Goal: Task Accomplishment & Management: Manage account settings

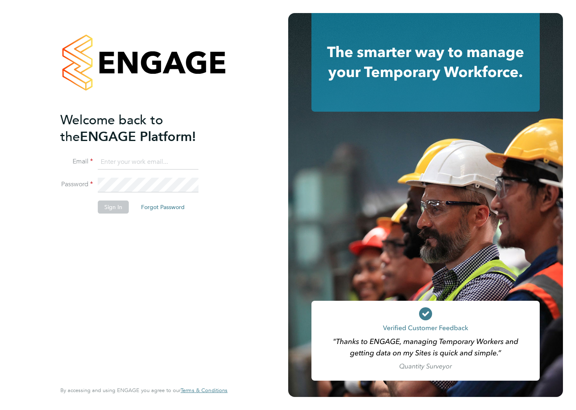
click at [122, 162] on input at bounding box center [148, 162] width 101 height 15
click at [125, 159] on input at bounding box center [148, 162] width 101 height 15
type input "charlotte.elliott-walkey@hays.com"
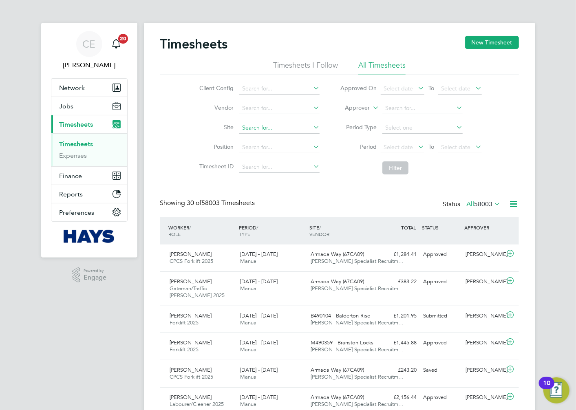
click at [264, 125] on input at bounding box center [279, 127] width 80 height 11
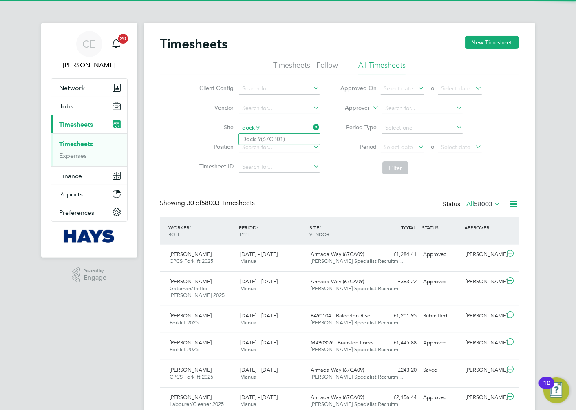
click at [264, 131] on input "dock 9" at bounding box center [279, 127] width 80 height 11
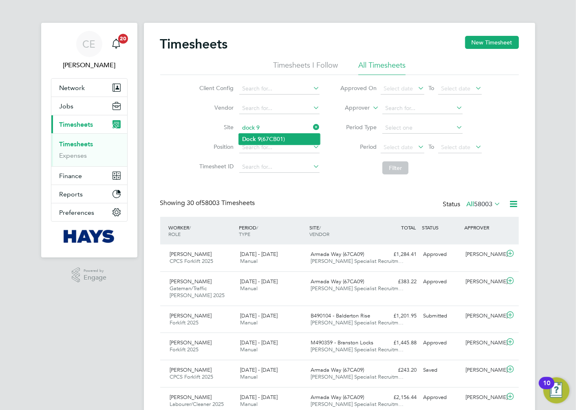
click at [266, 137] on li "Dock 9 (67CB01)" at bounding box center [279, 139] width 81 height 11
type input "Dock 9 (67CB01)"
click at [411, 144] on span "Select date" at bounding box center [398, 147] width 29 height 7
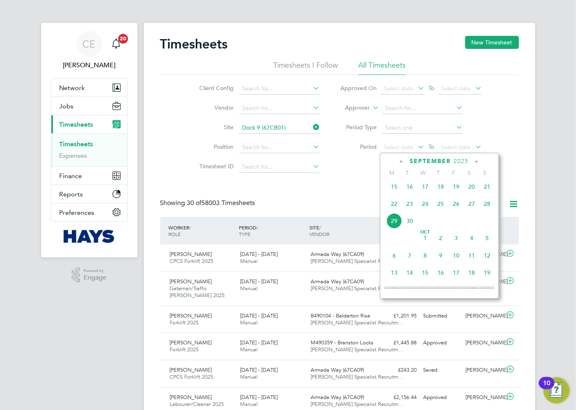
scroll to position [269, 0]
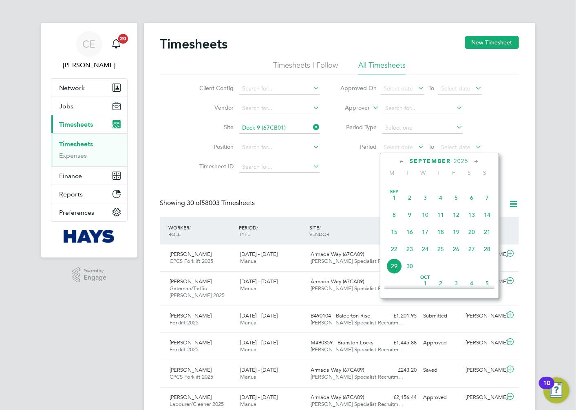
click at [471, 234] on span "20" at bounding box center [471, 231] width 15 height 15
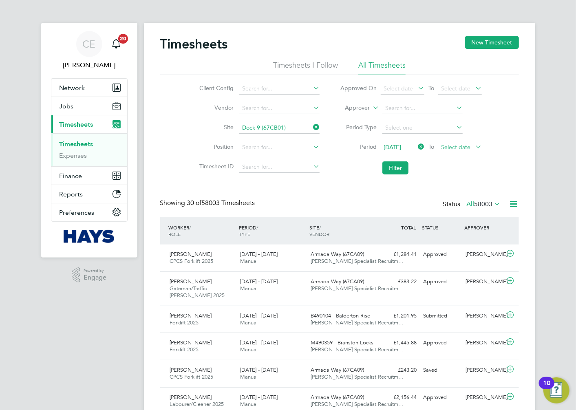
click at [463, 144] on span "Select date" at bounding box center [455, 147] width 29 height 7
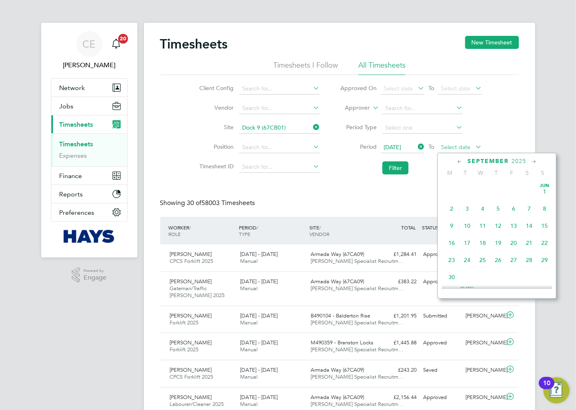
scroll to position [314, 0]
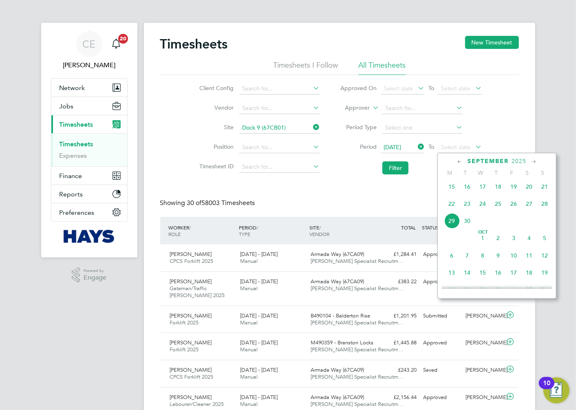
click at [514, 209] on span "26" at bounding box center [513, 203] width 15 height 15
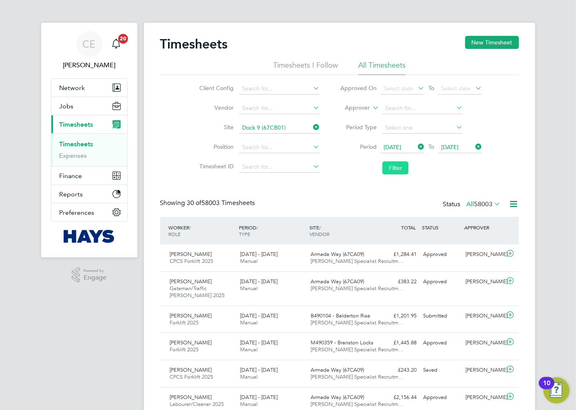
click at [401, 167] on button "Filter" at bounding box center [396, 168] width 26 height 13
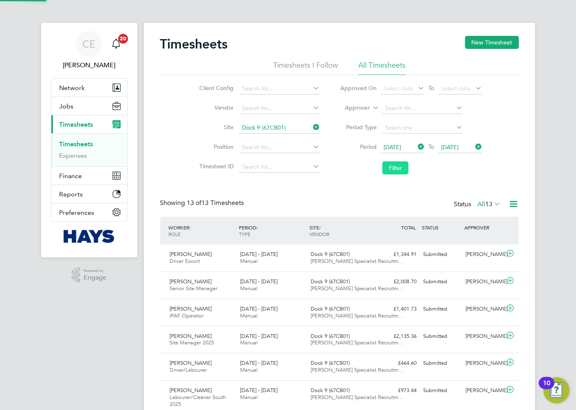
scroll to position [20, 71]
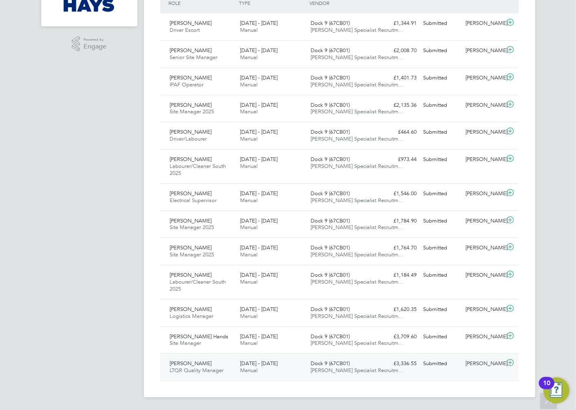
click at [370, 377] on div "Dock 9 (67CB01) [PERSON_NAME] Specialist Recruitm…" at bounding box center [343, 367] width 71 height 20
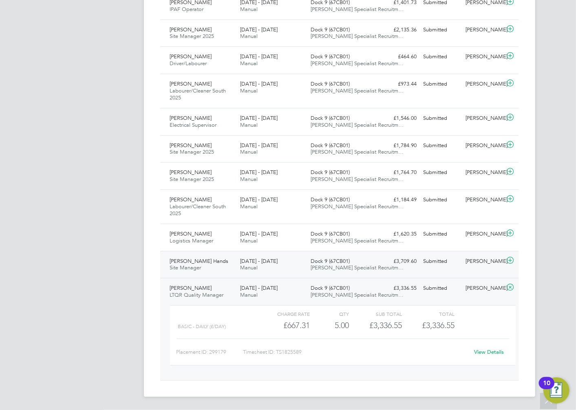
click at [246, 263] on span "[DATE] - [DATE]" at bounding box center [259, 261] width 38 height 7
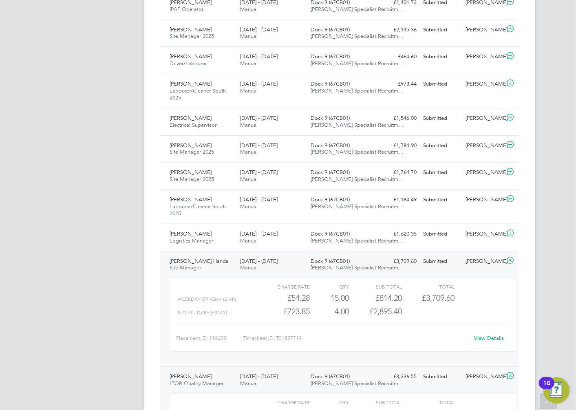
click at [246, 264] on span "Manual" at bounding box center [249, 267] width 18 height 7
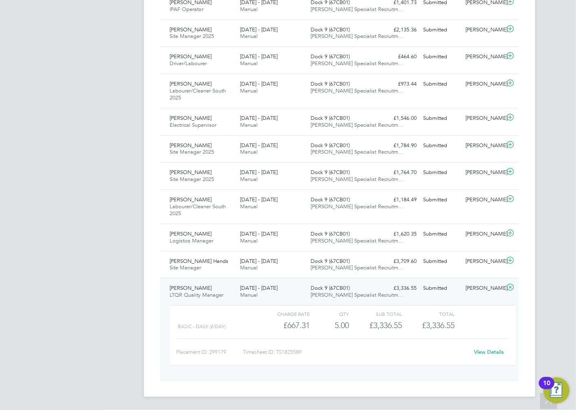
click at [233, 294] on div "[PERSON_NAME] LTQR Quality Manager [DATE] - [DATE]" at bounding box center [202, 292] width 71 height 20
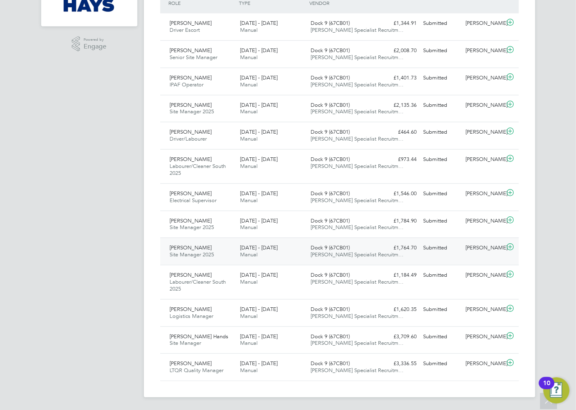
click at [222, 257] on div "[PERSON_NAME] Site Manager 2025 [DATE] - [DATE]" at bounding box center [202, 251] width 71 height 20
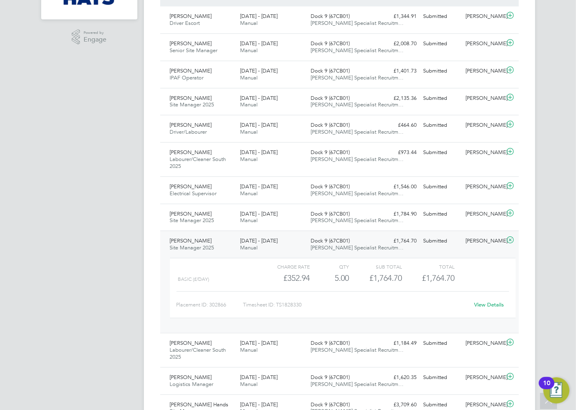
click at [215, 239] on div "[PERSON_NAME] Site Manager 2025 [DATE] - [DATE]" at bounding box center [202, 245] width 71 height 20
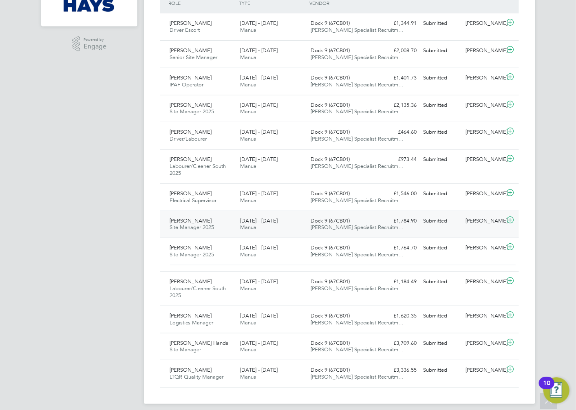
click at [219, 226] on div "[PERSON_NAME] Site Manager 2025 [DATE] - [DATE]" at bounding box center [202, 225] width 71 height 20
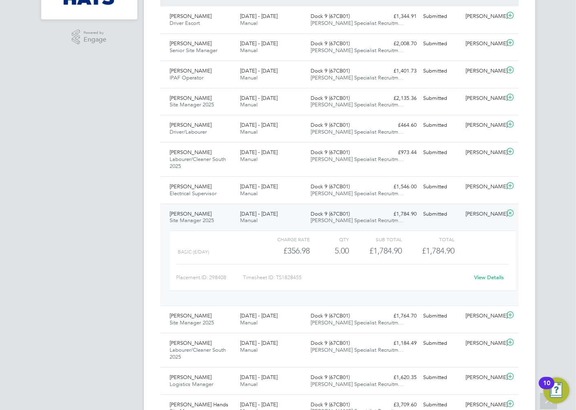
click at [207, 215] on div "[PERSON_NAME] Site Manager 2025 [DATE] - [DATE]" at bounding box center [202, 218] width 71 height 20
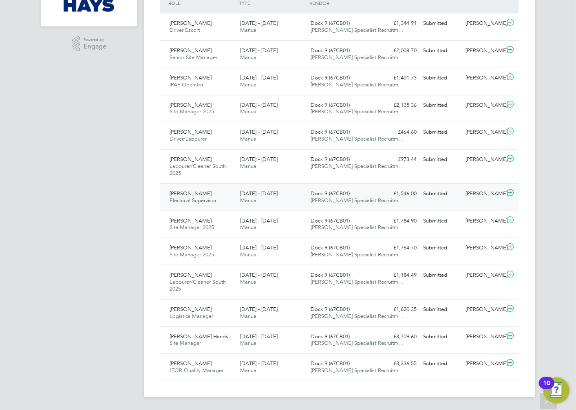
click at [210, 197] on span "Electrical Supervisor" at bounding box center [193, 200] width 47 height 7
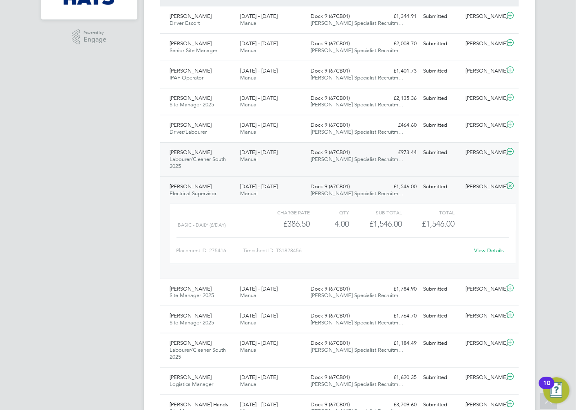
click at [266, 170] on div "[PERSON_NAME] Labourer/Cleaner South 2025 [DATE] - [DATE] [DATE] - [DATE] Manua…" at bounding box center [339, 159] width 359 height 34
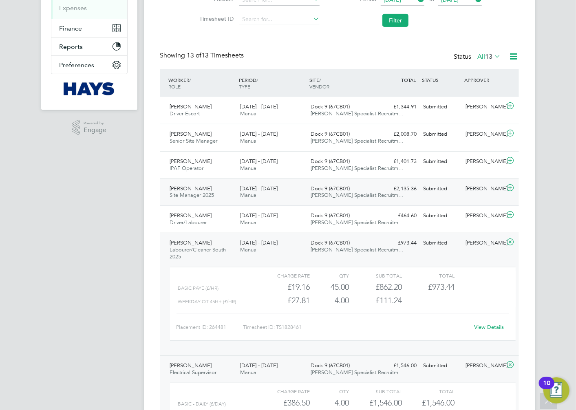
click at [270, 196] on div "[DATE] - [DATE] Manual" at bounding box center [272, 192] width 71 height 20
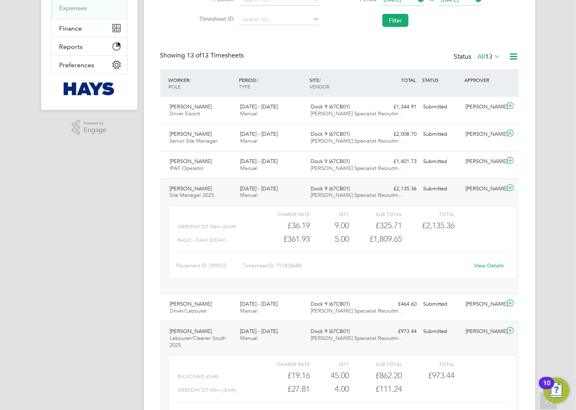
click at [247, 196] on span "Manual" at bounding box center [249, 195] width 18 height 7
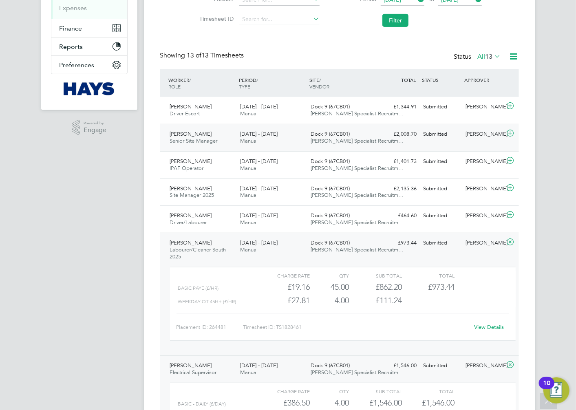
click at [248, 141] on span "Manual" at bounding box center [249, 140] width 18 height 7
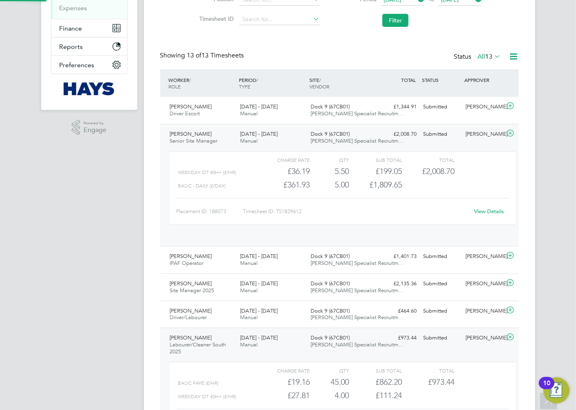
scroll to position [13, 80]
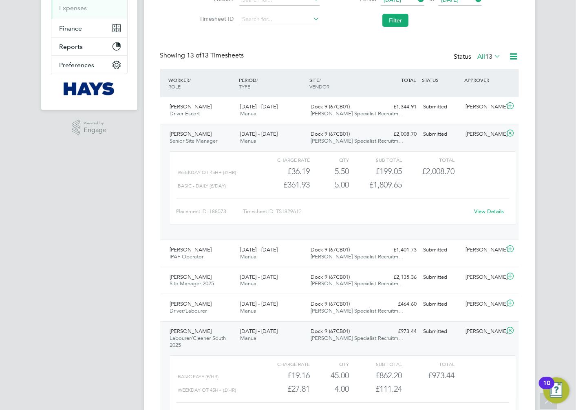
click at [232, 136] on div "[PERSON_NAME] Senior Site Manager [DATE] - [DATE]" at bounding box center [202, 138] width 71 height 20
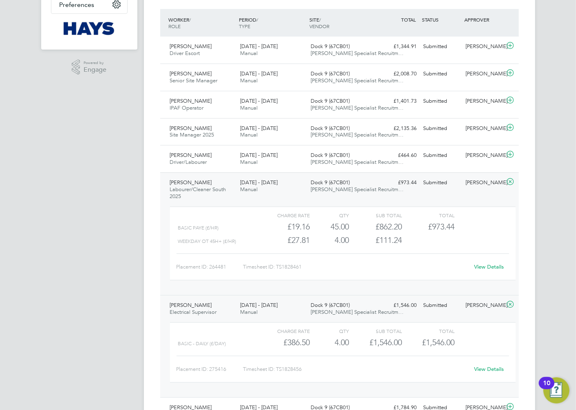
scroll to position [272, 0]
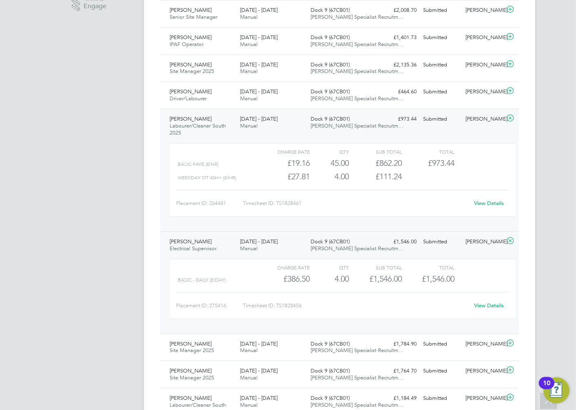
click at [270, 117] on span "[DATE] - [DATE]" at bounding box center [259, 118] width 38 height 7
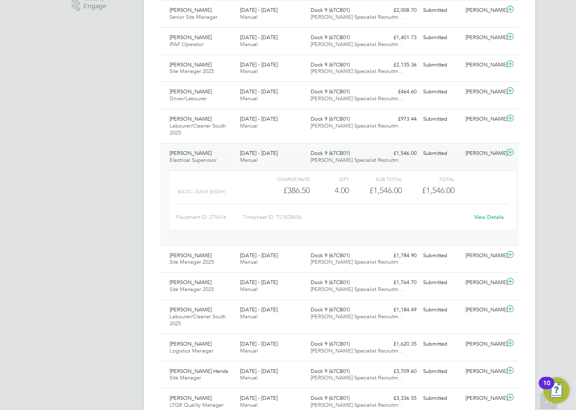
click at [290, 160] on div "[DATE] - [DATE] Manual" at bounding box center [272, 157] width 71 height 20
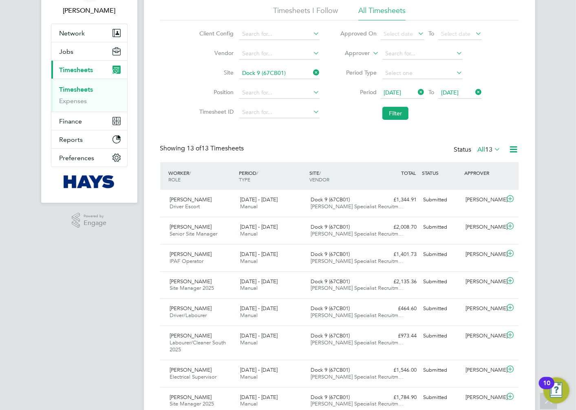
scroll to position [0, 0]
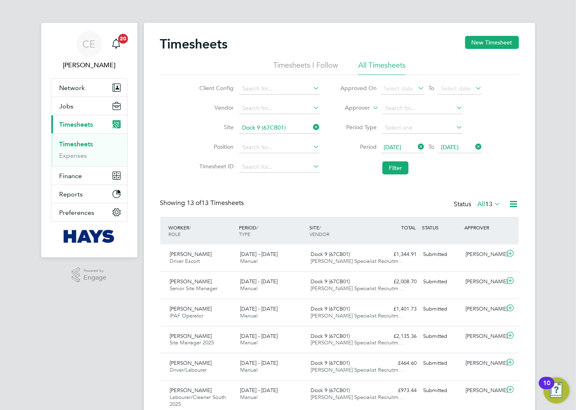
click at [312, 128] on icon at bounding box center [312, 127] width 0 height 11
click at [370, 108] on li "Approver" at bounding box center [411, 109] width 162 height 20
click at [371, 108] on icon at bounding box center [371, 105] width 0 height 7
click at [355, 115] on li "Worker" at bounding box center [350, 117] width 40 height 11
click at [407, 105] on input at bounding box center [423, 108] width 80 height 11
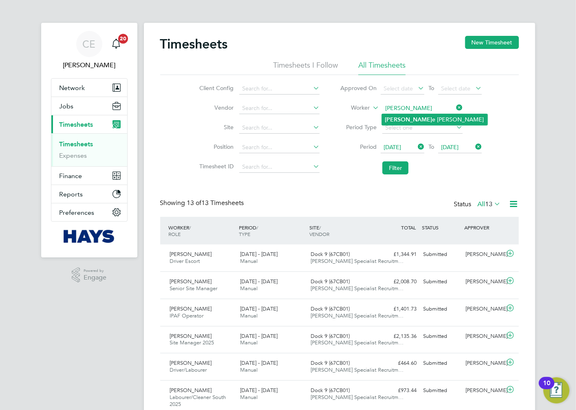
click at [409, 117] on li "[PERSON_NAME]" at bounding box center [435, 119] width 106 height 11
type input "[PERSON_NAME]"
click at [404, 170] on button "Filter" at bounding box center [396, 168] width 26 height 13
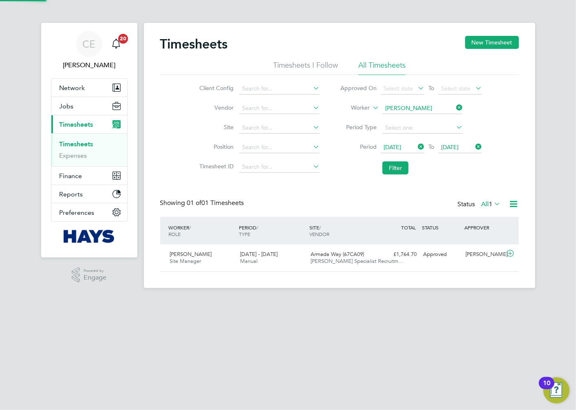
scroll to position [20, 71]
click at [324, 243] on div "WORKER / ROLE WORKER / PERIOD PERIOD / TYPE SITE / VENDOR TOTAL TOTAL / STATUS …" at bounding box center [339, 231] width 359 height 28
click at [330, 257] on span "Armada Way (67CA09)" at bounding box center [337, 254] width 53 height 7
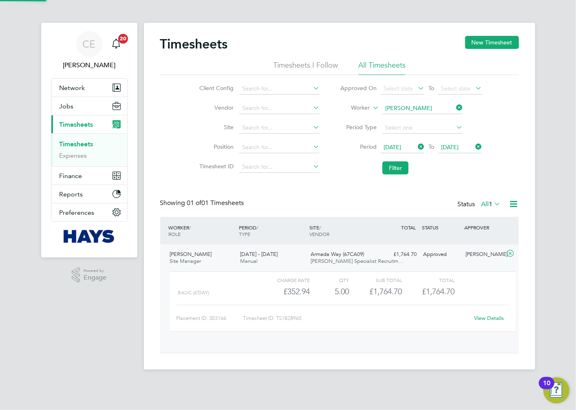
scroll to position [13, 80]
click at [290, 270] on div "Charge rate QTY Sub Total Total Basic (£/day) £352.94 5 5.00 5 £1,764.70 £1,764…" at bounding box center [343, 305] width 352 height 75
drag, startPoint x: 459, startPoint y: 108, endPoint x: 434, endPoint y: 106, distance: 25.3
click at [455, 108] on icon at bounding box center [455, 107] width 0 height 11
click at [423, 105] on input at bounding box center [423, 108] width 80 height 11
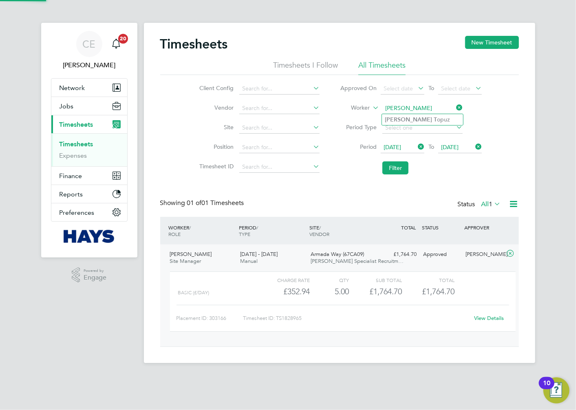
click at [417, 113] on input "[PERSON_NAME]" at bounding box center [423, 108] width 80 height 11
click at [421, 116] on li "[PERSON_NAME] opuz" at bounding box center [422, 119] width 81 height 11
type input "[PERSON_NAME]"
click at [402, 164] on button "Filter" at bounding box center [396, 168] width 26 height 13
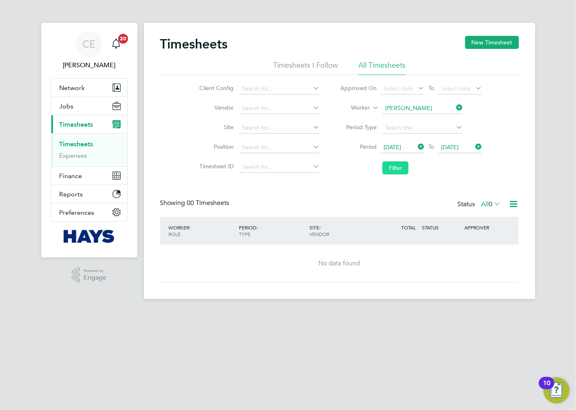
click at [390, 164] on button "Filter" at bounding box center [396, 168] width 26 height 13
